Goal: Task Accomplishment & Management: Use online tool/utility

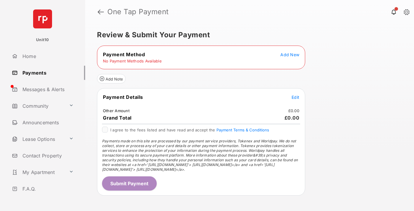
click at [290, 54] on span "Add New" at bounding box center [290, 54] width 19 height 5
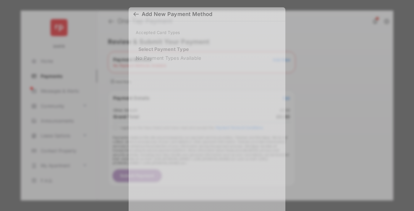
scroll to position [4, 0]
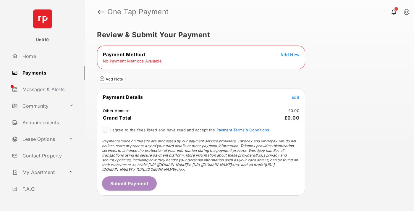
click at [290, 54] on span "Add New" at bounding box center [290, 54] width 19 height 5
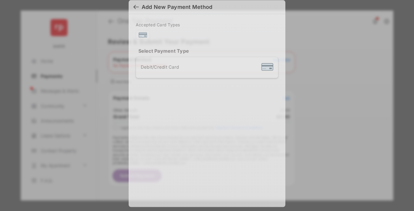
scroll to position [5, 0]
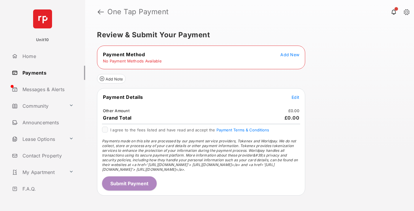
click at [290, 54] on span "Add New" at bounding box center [290, 54] width 19 height 5
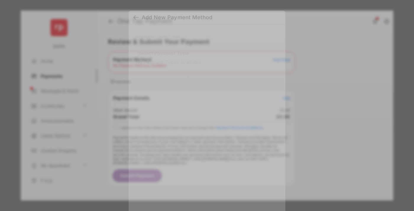
scroll to position [5, 0]
